Goal: Task Accomplishment & Management: Manage account settings

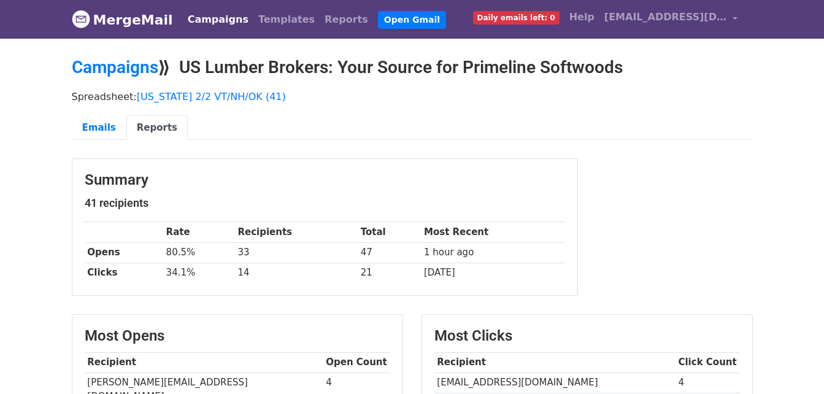
click at [210, 22] on link "Campaigns" at bounding box center [218, 19] width 71 height 25
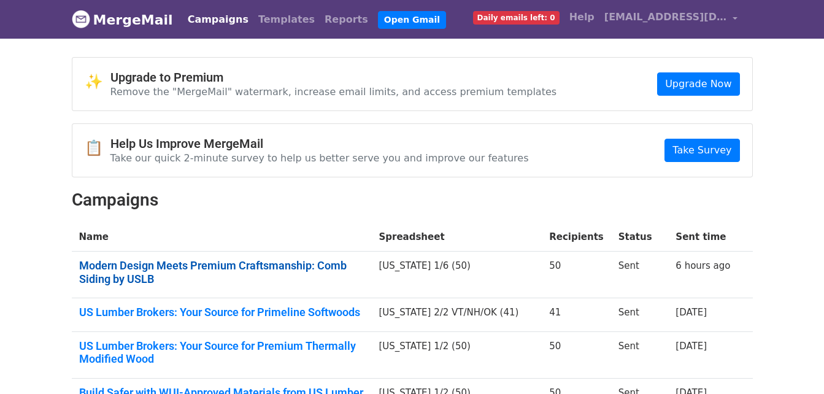
click at [243, 265] on link "Modern Design Meets Premium Craftsmanship: Comb Siding by USLB" at bounding box center [221, 272] width 285 height 26
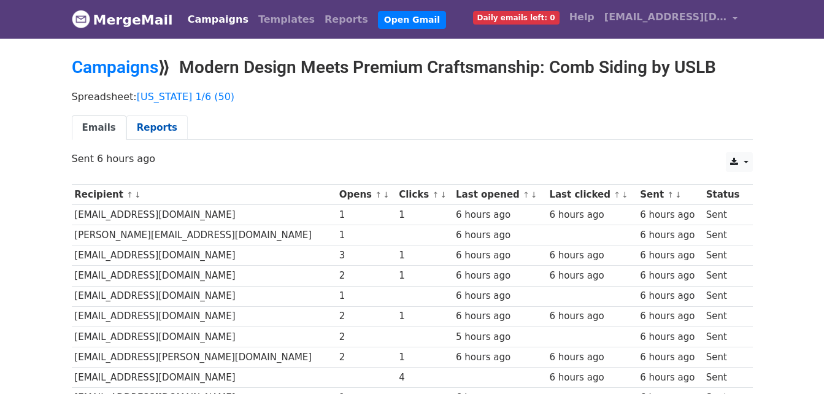
click at [153, 120] on link "Reports" at bounding box center [156, 127] width 61 height 25
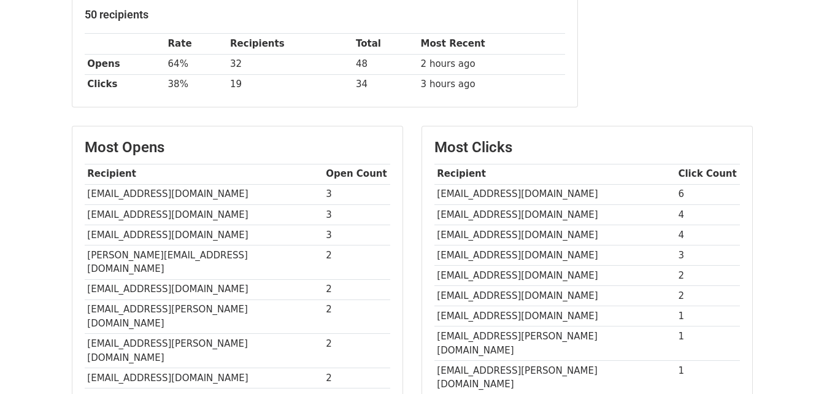
scroll to position [192, 0]
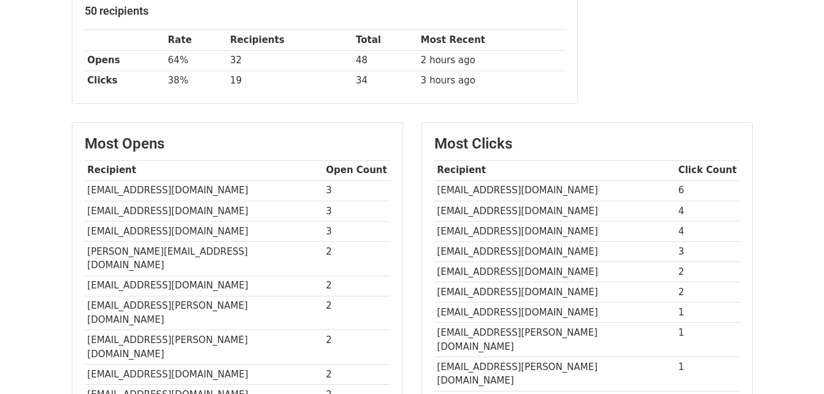
click at [472, 187] on td "tkahmann@bhplus.com" at bounding box center [554, 190] width 241 height 20
click at [472, 187] on td "[EMAIL_ADDRESS][DOMAIN_NAME]" at bounding box center [554, 190] width 241 height 20
drag, startPoint x: 472, startPoint y: 187, endPoint x: 427, endPoint y: 207, distance: 49.1
click at [427, 207] on div "Most Clicks Recipient Click Count tkahmann@bhplus.com 6 adelatore@linea5.com 4 …" at bounding box center [587, 280] width 330 height 314
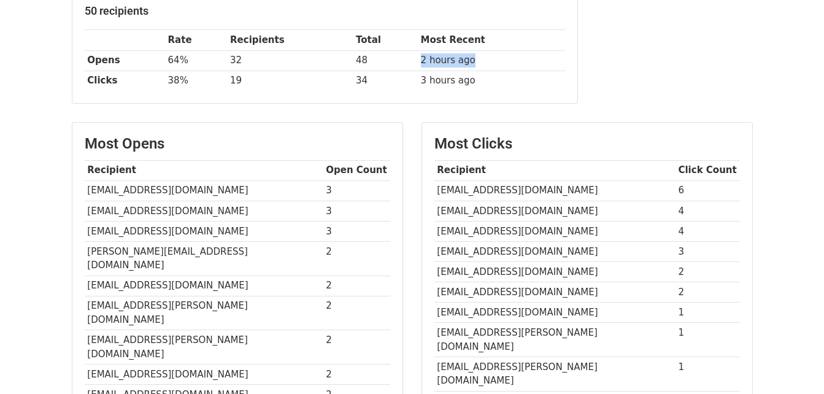
drag, startPoint x: 419, startPoint y: 62, endPoint x: 500, endPoint y: 65, distance: 81.0
click at [500, 65] on td "2 hours ago" at bounding box center [491, 60] width 147 height 20
drag, startPoint x: 500, startPoint y: 65, endPoint x: 486, endPoint y: 92, distance: 30.2
click at [486, 92] on div "Summary 50 recipients Rate Recipients Total Most Recent Opens 64% 32 48 2 hours…" at bounding box center [324, 35] width 505 height 136
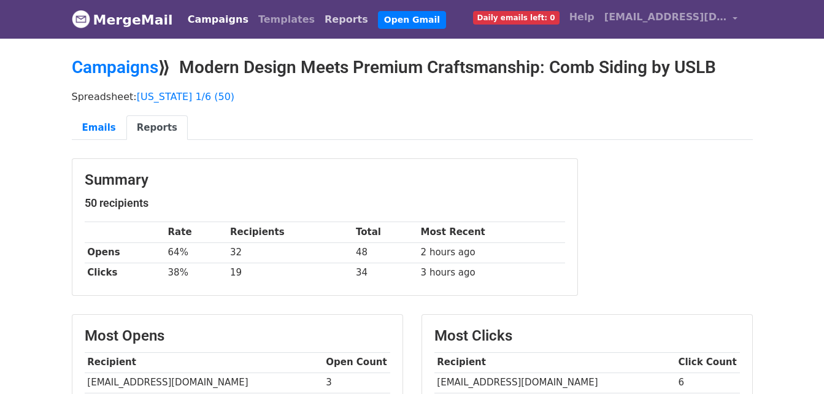
click at [320, 25] on link "Reports" at bounding box center [346, 19] width 53 height 25
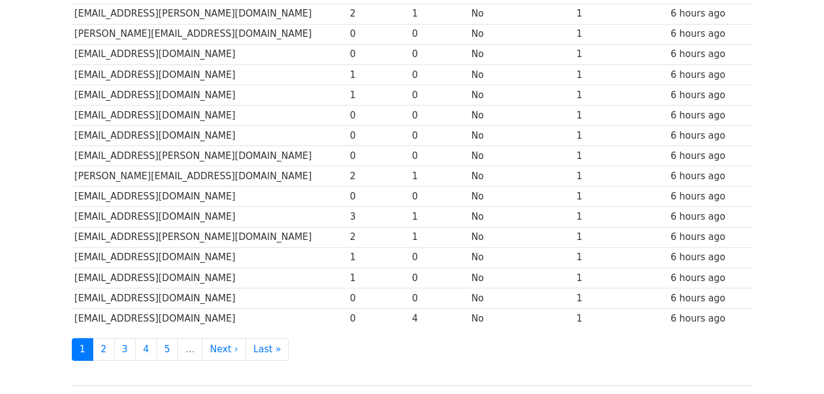
scroll to position [605, 0]
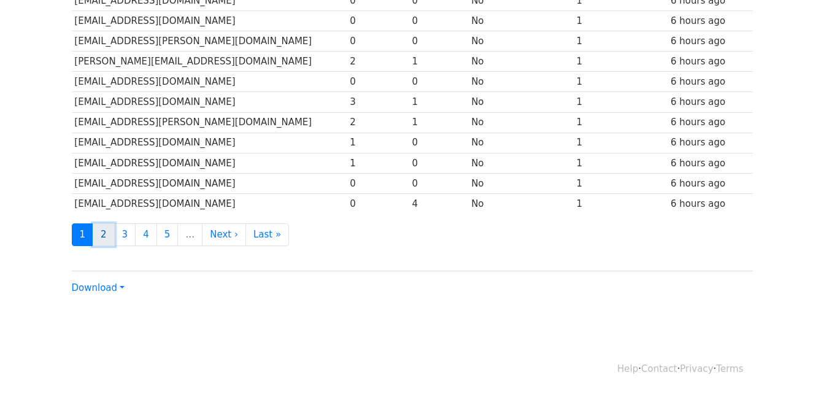
click at [97, 239] on link "2" at bounding box center [104, 234] width 22 height 23
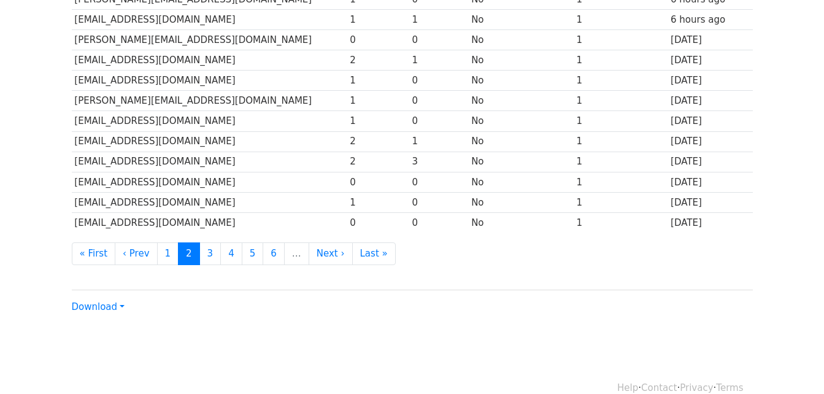
scroll to position [605, 0]
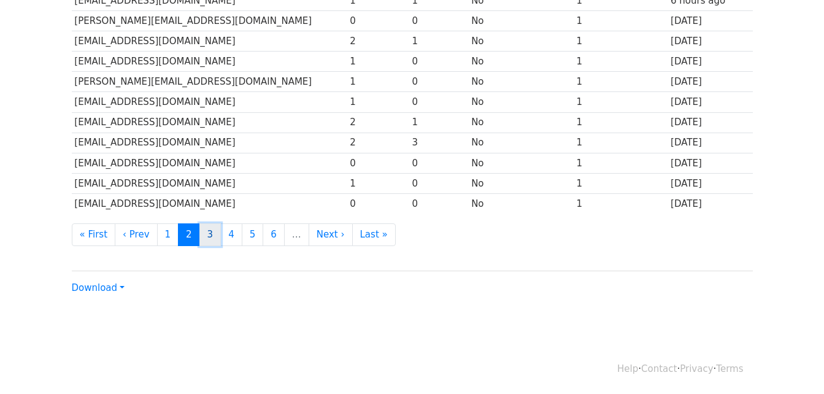
click at [204, 236] on link "3" at bounding box center [210, 234] width 22 height 23
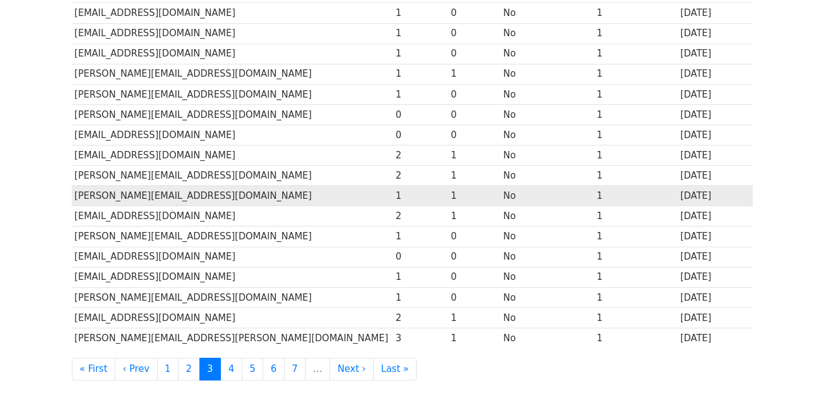
scroll to position [491, 0]
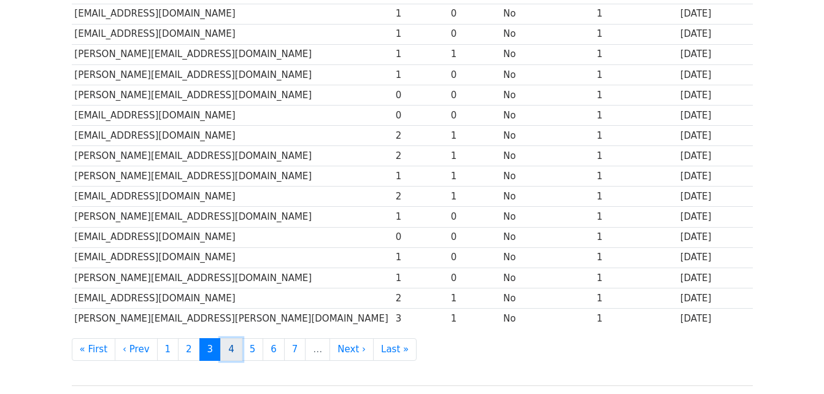
click at [226, 351] on link "4" at bounding box center [231, 349] width 22 height 23
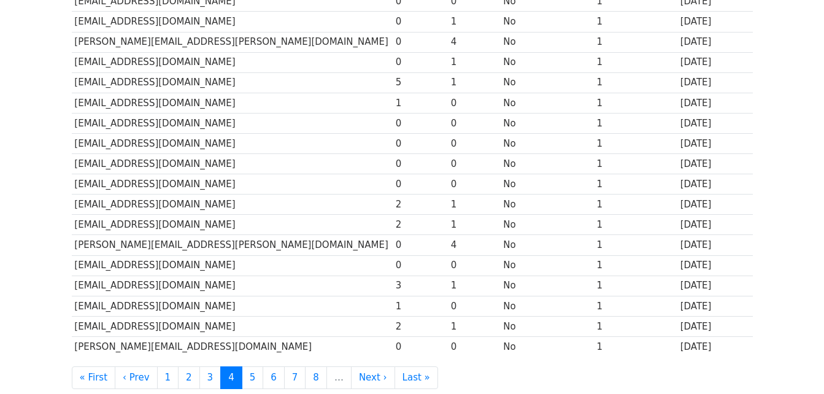
scroll to position [491, 0]
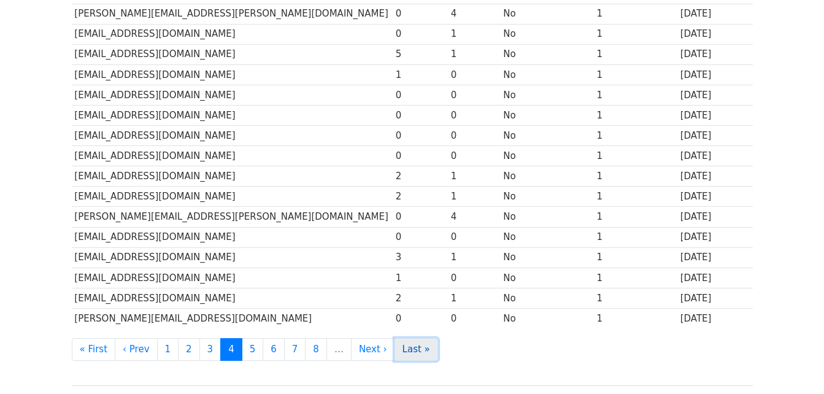
click at [401, 348] on link "Last »" at bounding box center [416, 349] width 44 height 23
